Goal: Check status

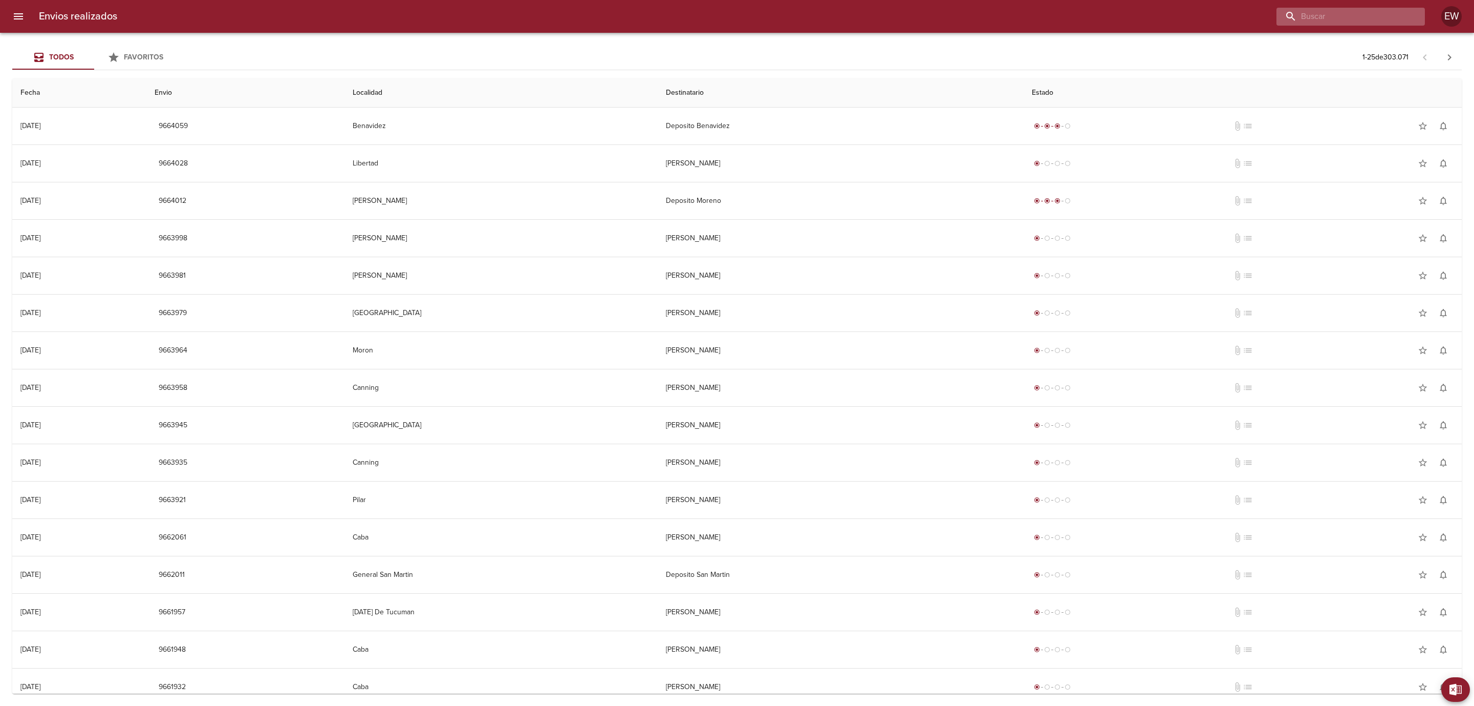
click at [1354, 16] on input "buscar" at bounding box center [1342, 17] width 131 height 18
paste input "[PERSON_NAME]"
type input "[PERSON_NAME]"
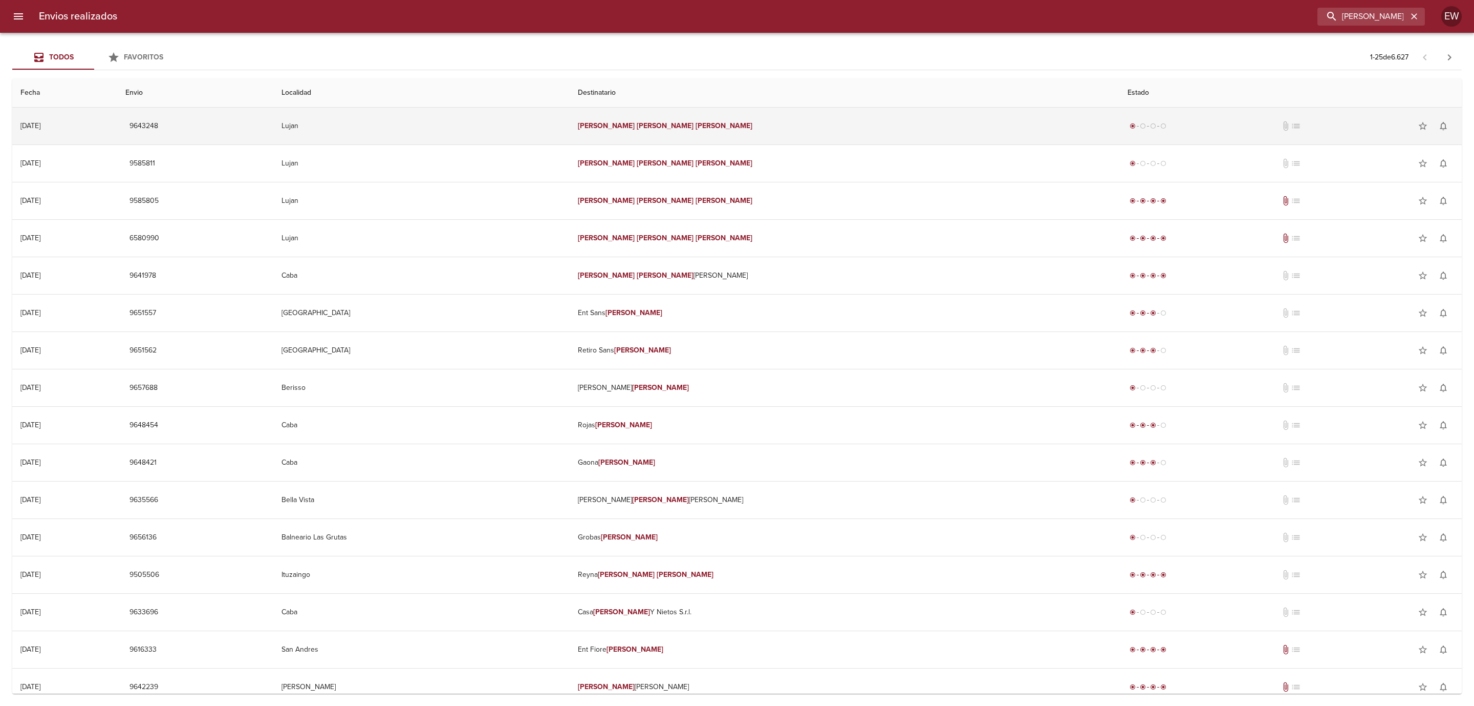
click at [694, 125] on em "[PERSON_NAME]" at bounding box center [665, 125] width 57 height 9
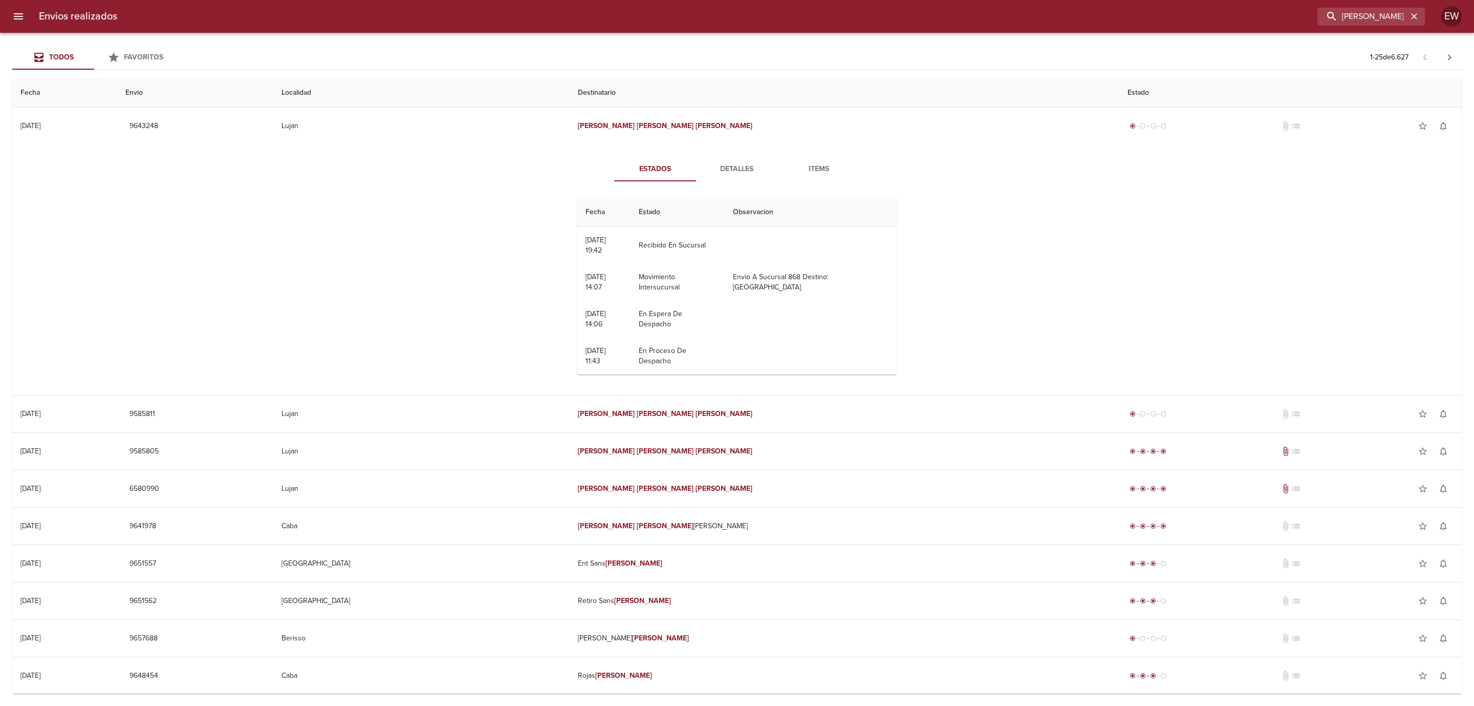
click at [1292, 257] on div "Estados Detalles Items Fecha Estado Observacion 09/10 [DATE] 19:42 Recibido En …" at bounding box center [737, 269] width 1434 height 250
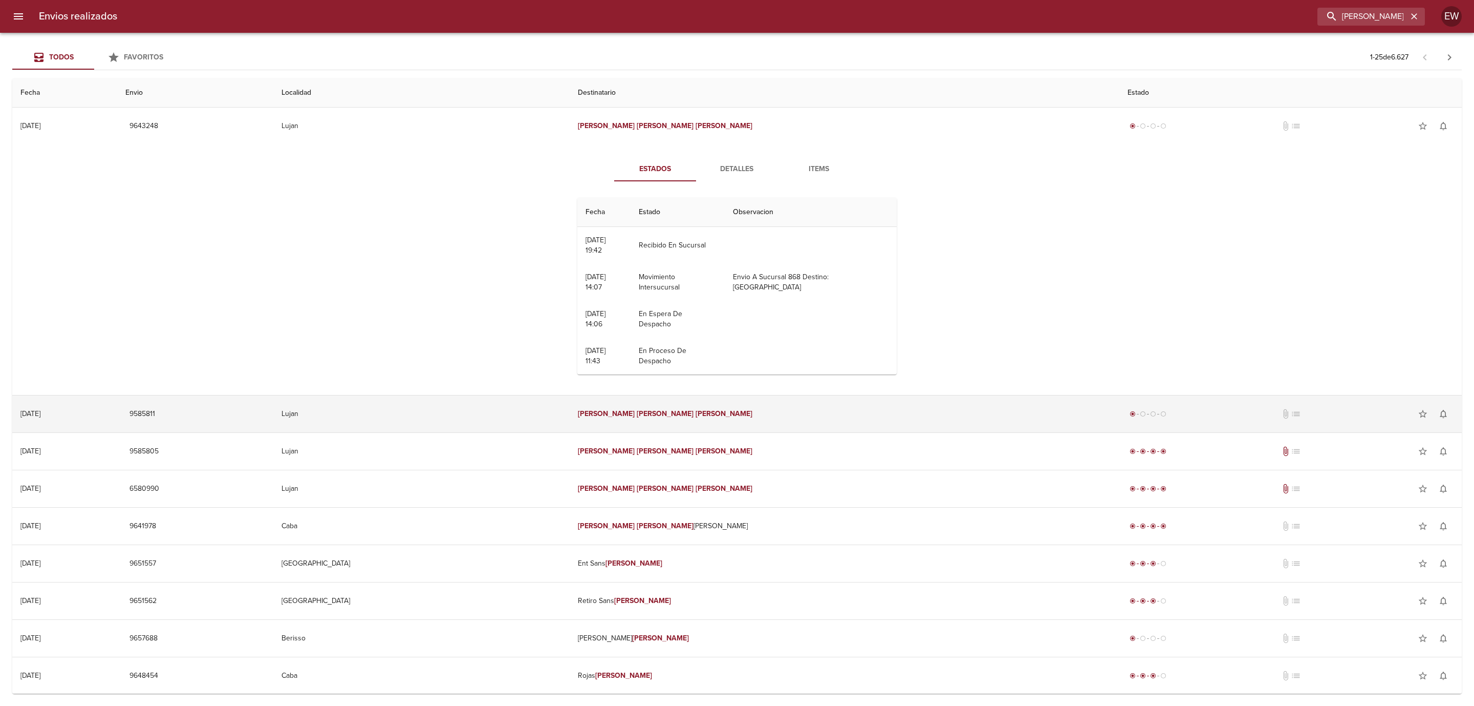
click at [852, 418] on td "[PERSON_NAME]" at bounding box center [845, 413] width 550 height 37
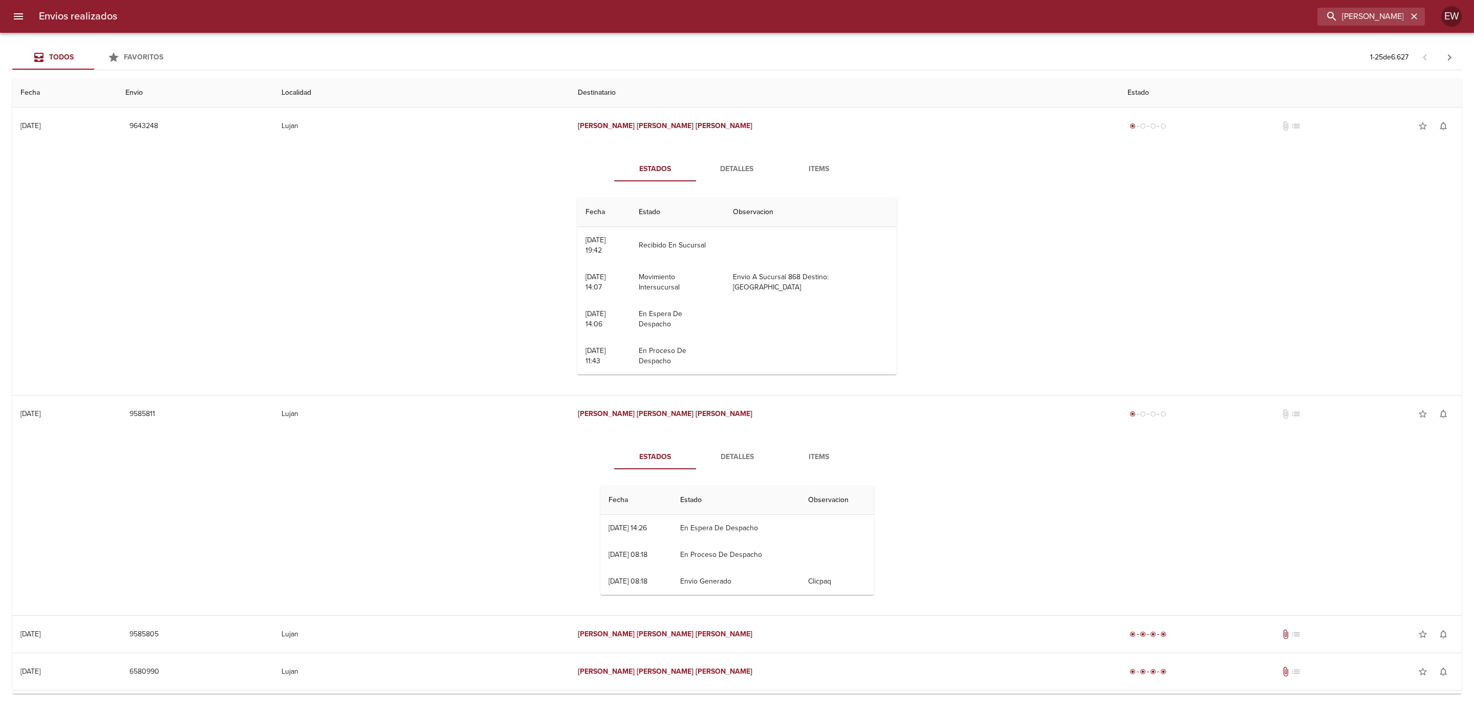
click at [736, 453] on span "Detalles" at bounding box center [737, 457] width 70 height 13
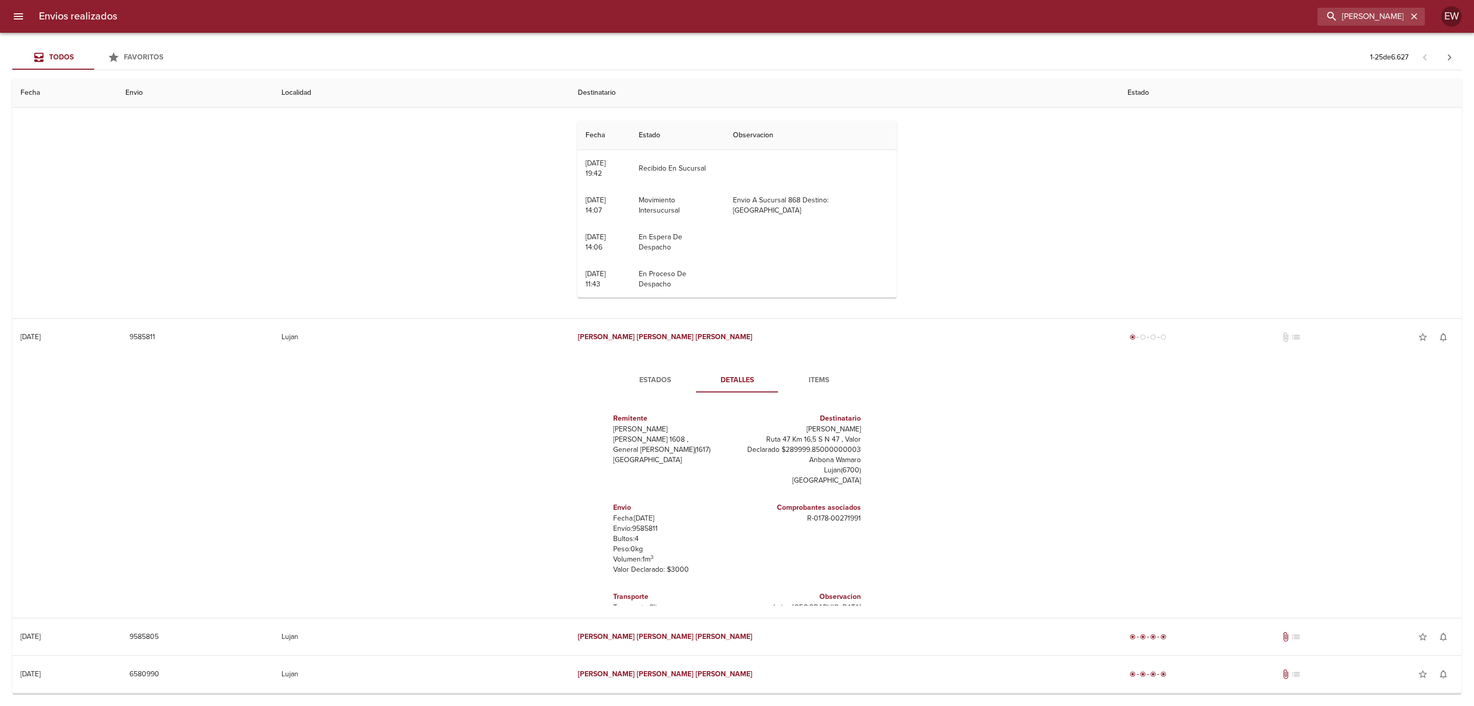
scroll to position [14, 0]
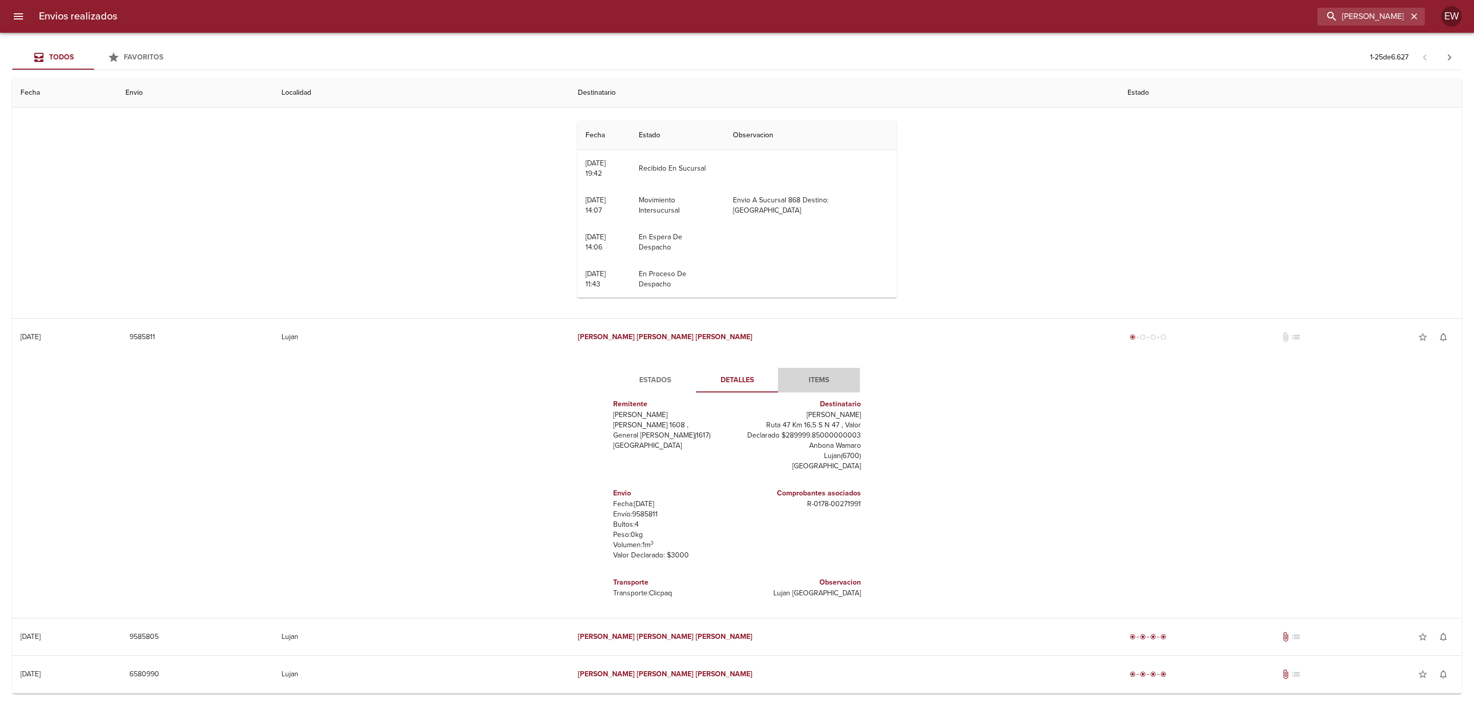
click at [814, 386] on span "Items" at bounding box center [819, 380] width 70 height 13
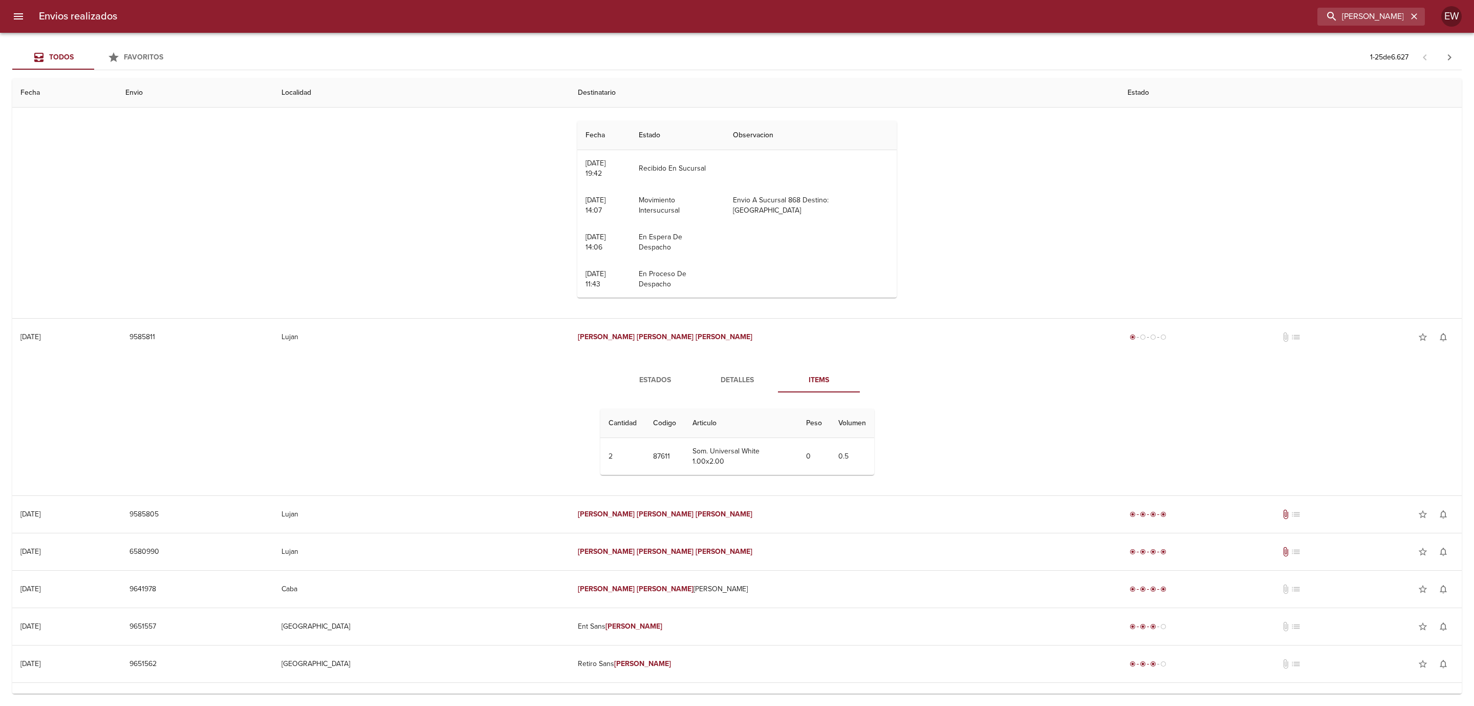
scroll to position [0, 0]
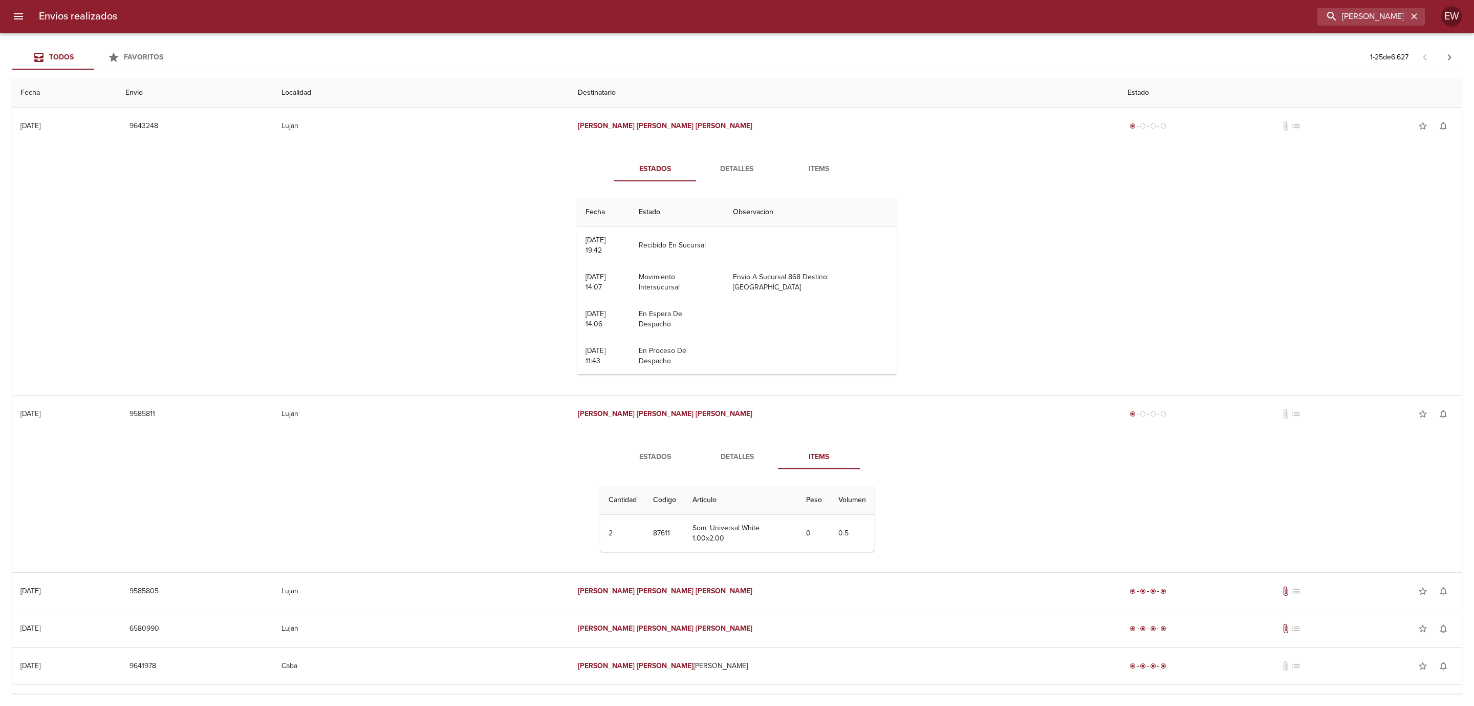
click at [820, 169] on span "Items" at bounding box center [819, 169] width 70 height 13
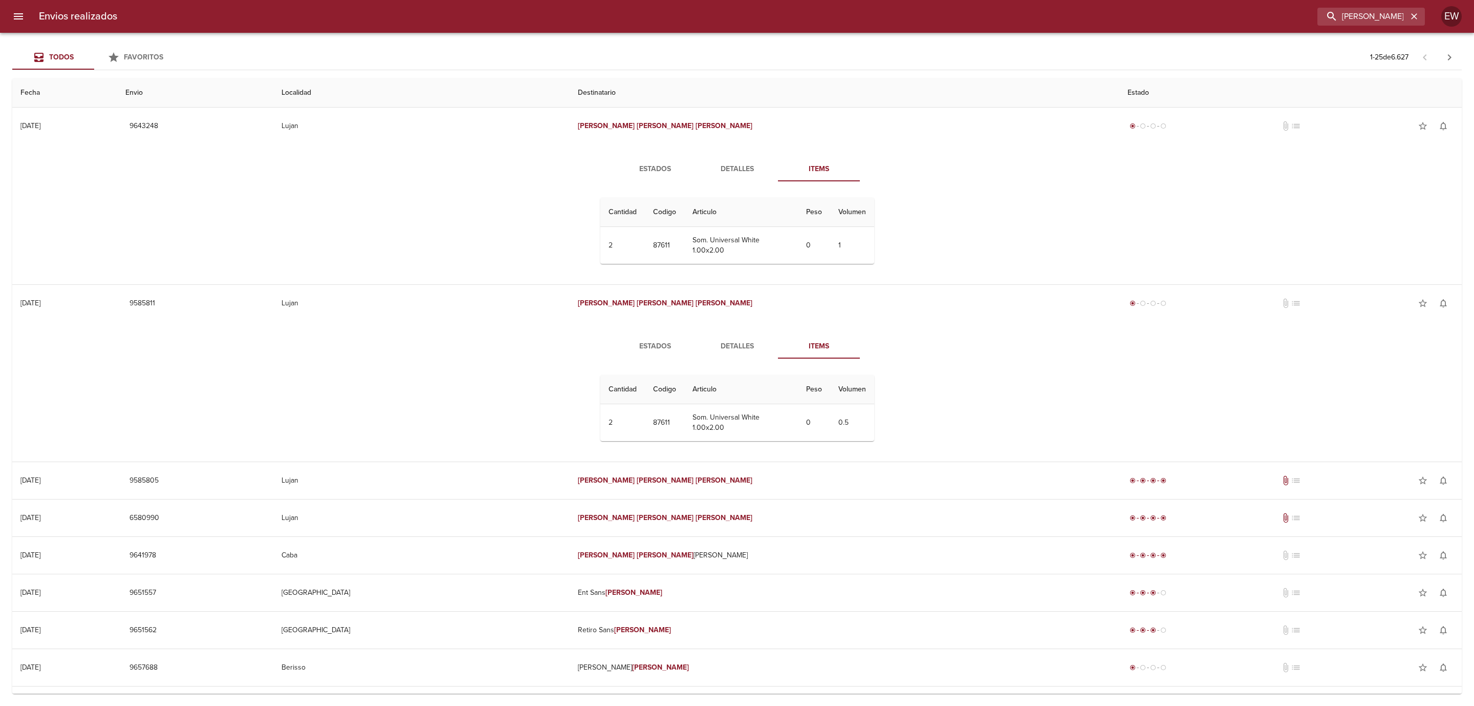
click at [662, 348] on span "Estados" at bounding box center [656, 346] width 70 height 13
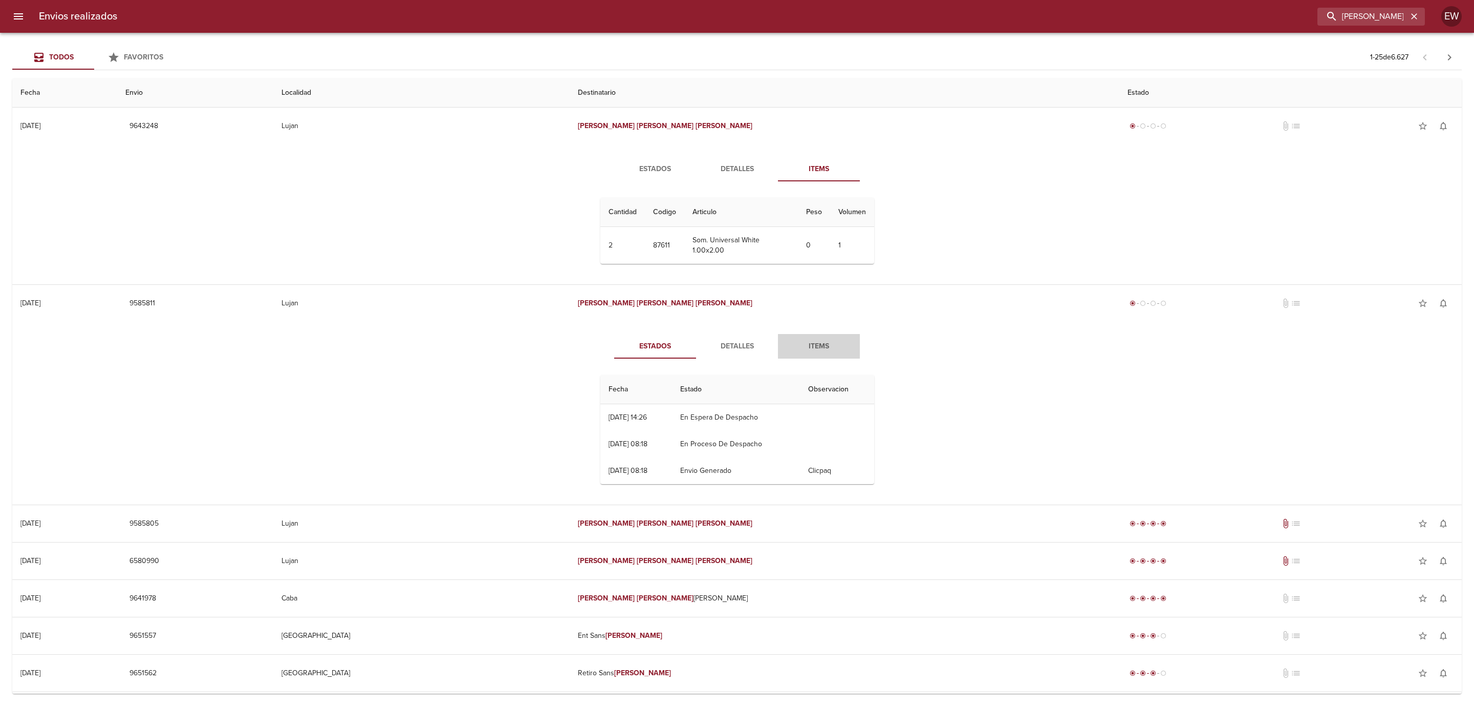
click at [818, 346] on span "Items" at bounding box center [819, 346] width 70 height 13
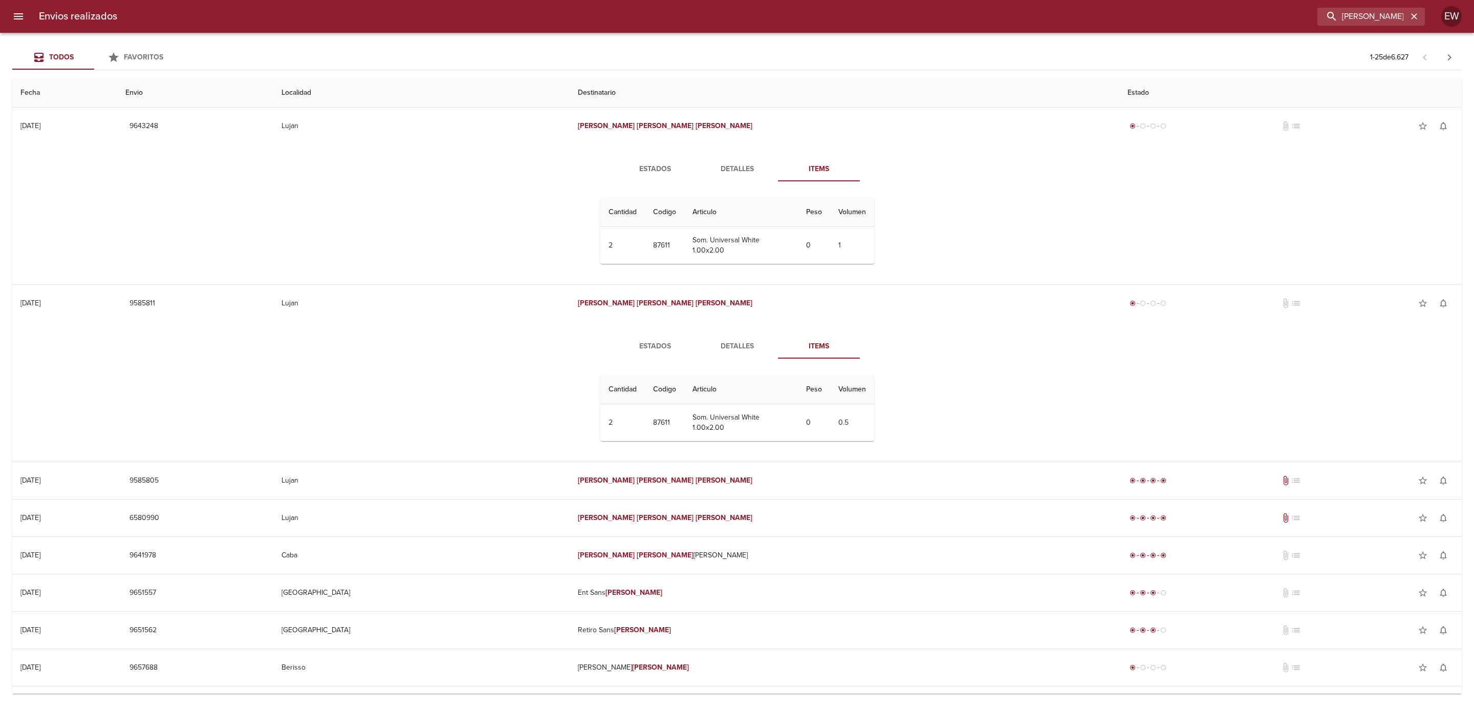
click at [656, 172] on span "Estados" at bounding box center [656, 169] width 70 height 13
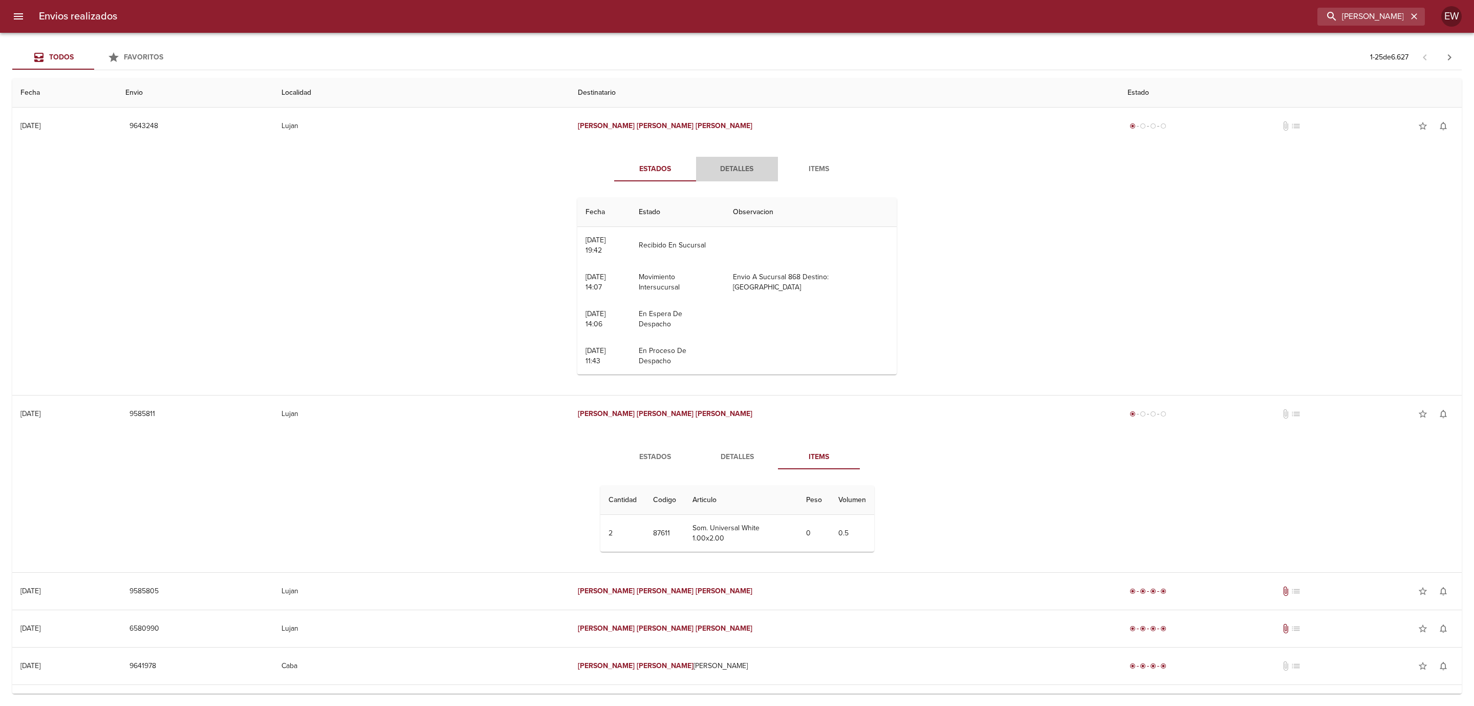
click at [718, 160] on button "Detalles" at bounding box center [737, 169] width 82 height 25
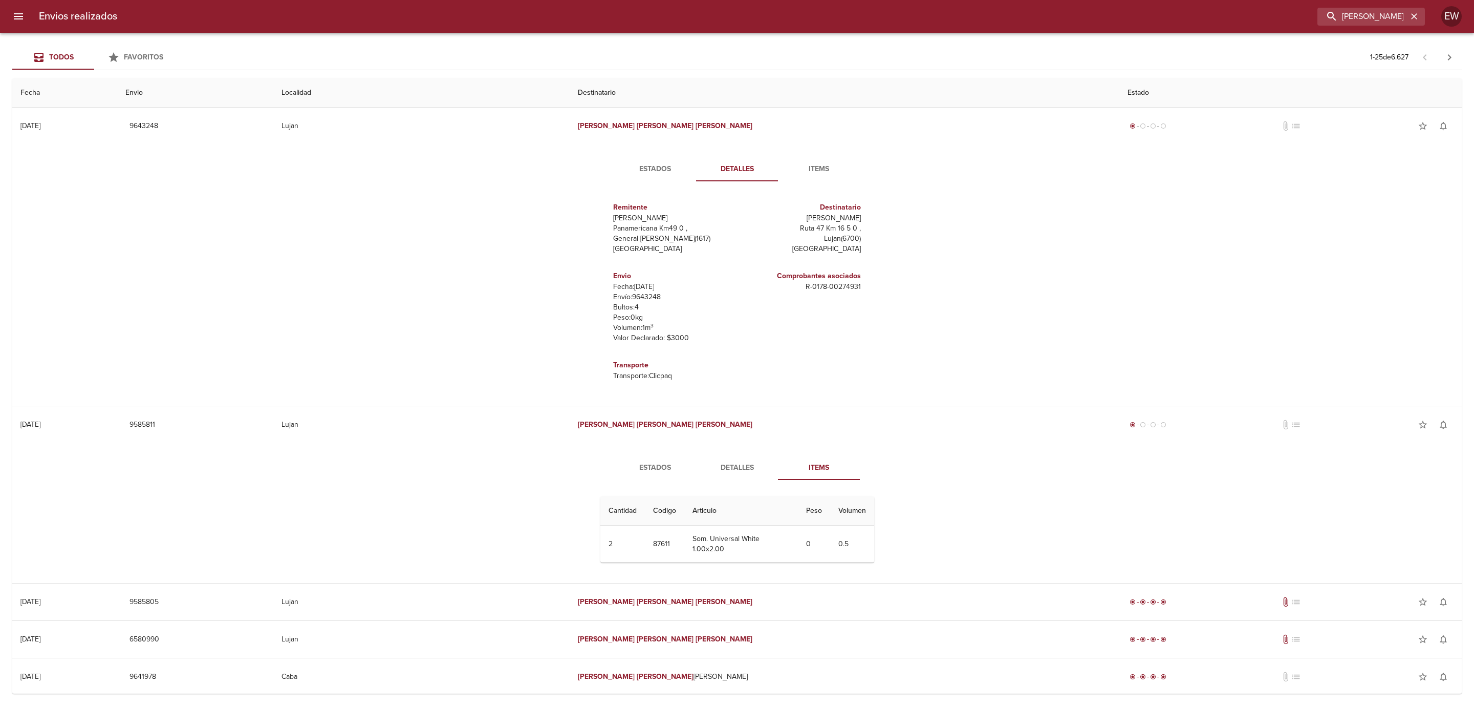
click at [736, 472] on span "Detalles" at bounding box center [737, 467] width 70 height 13
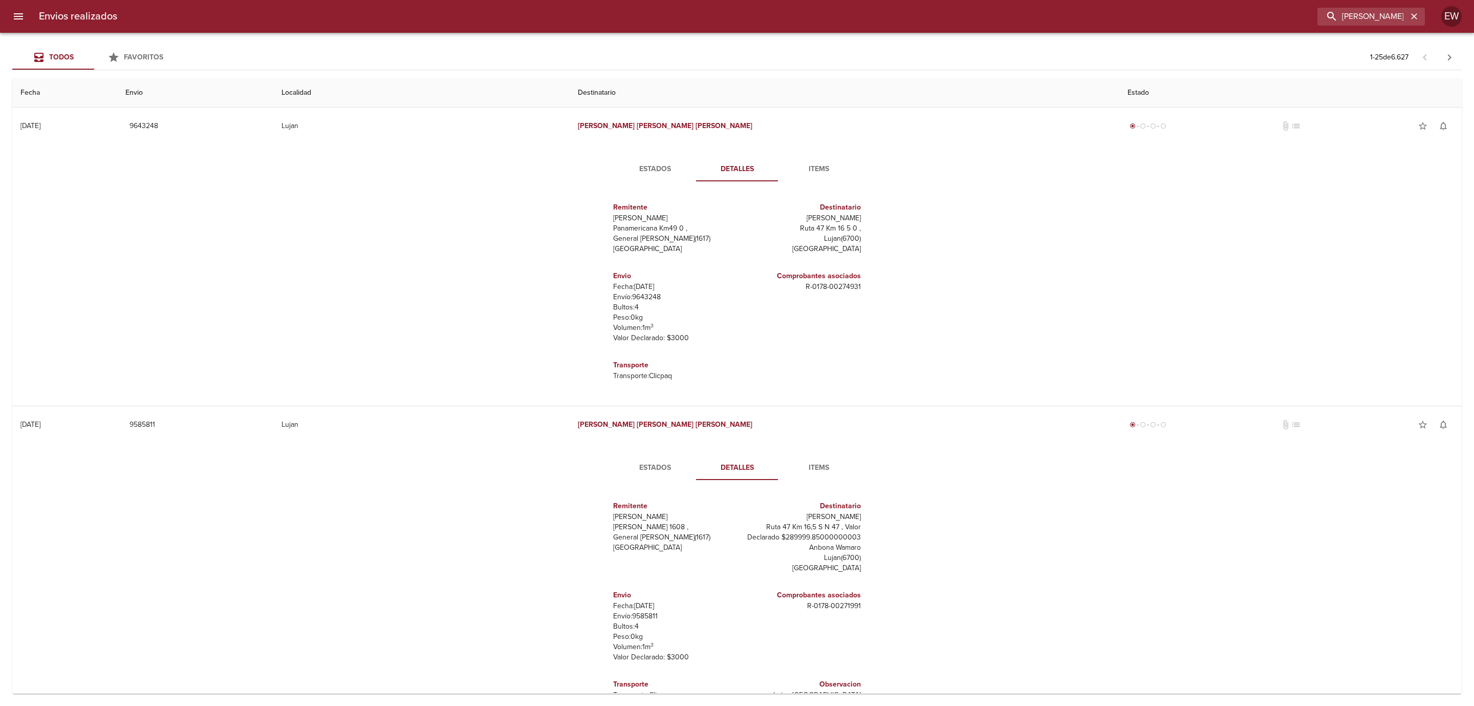
scroll to position [14, 0]
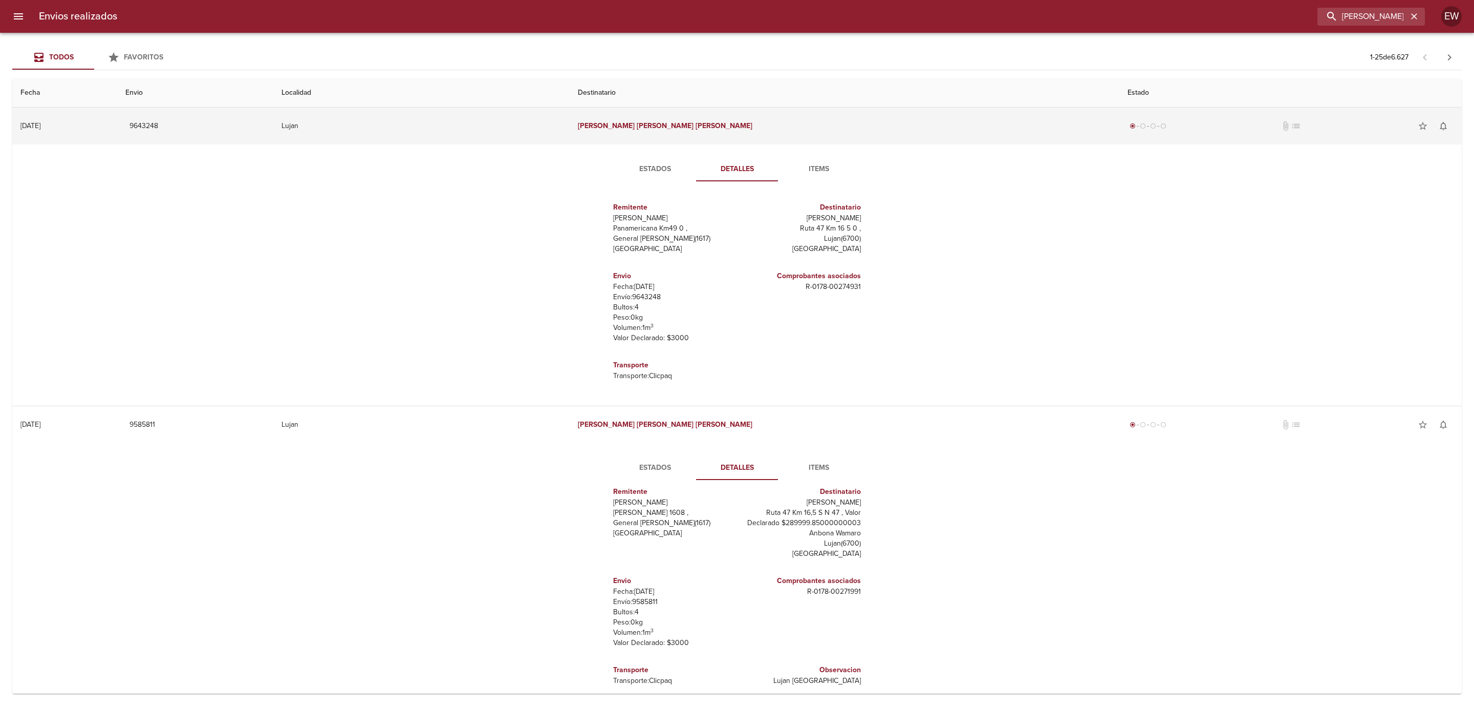
click at [158, 126] on span "9643248" at bounding box center [144, 126] width 29 height 13
